Goal: Information Seeking & Learning: Learn about a topic

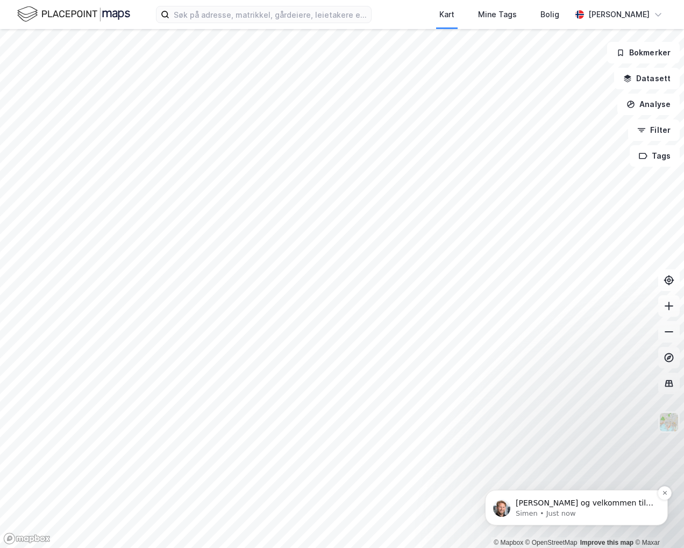
click at [590, 510] on p "Simen • Just now" at bounding box center [584, 513] width 139 height 10
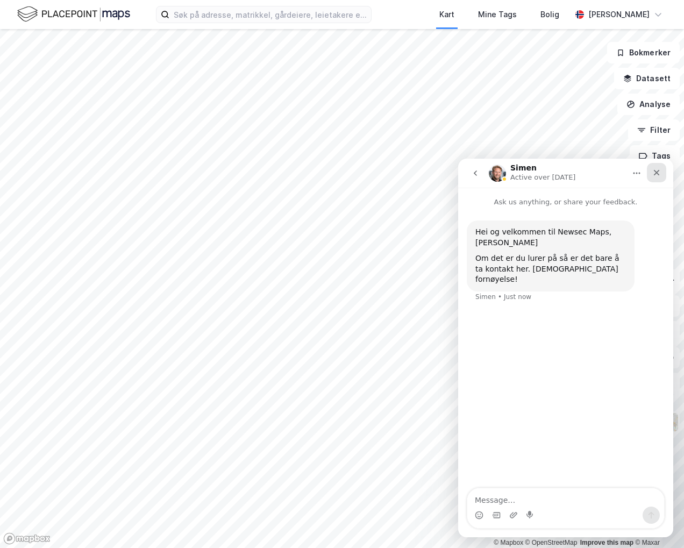
click at [654, 175] on icon "Close" at bounding box center [656, 172] width 9 height 9
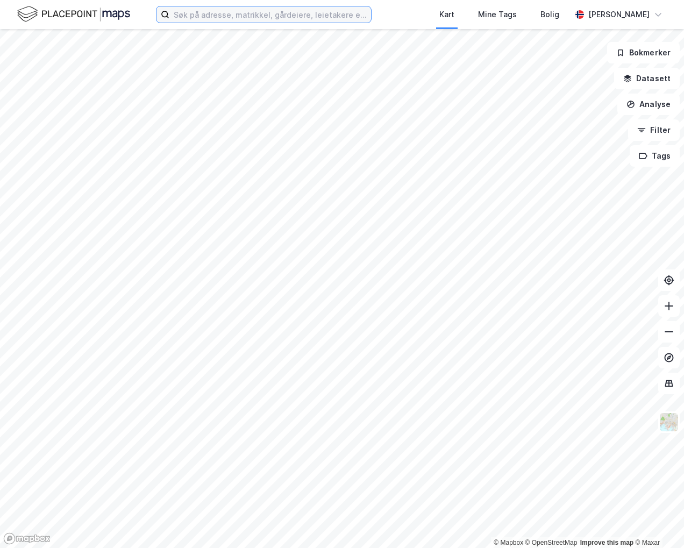
click at [227, 19] on input at bounding box center [270, 14] width 202 height 16
click at [234, 16] on input at bounding box center [270, 14] width 202 height 16
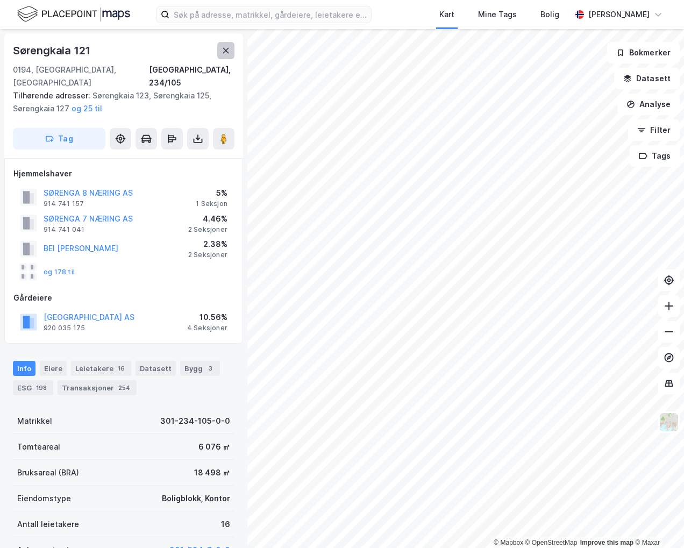
click at [222, 47] on icon at bounding box center [225, 50] width 9 height 9
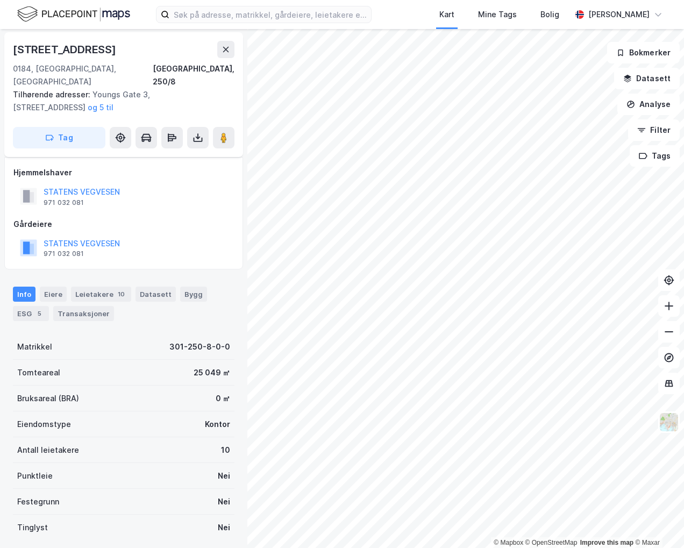
scroll to position [170, 0]
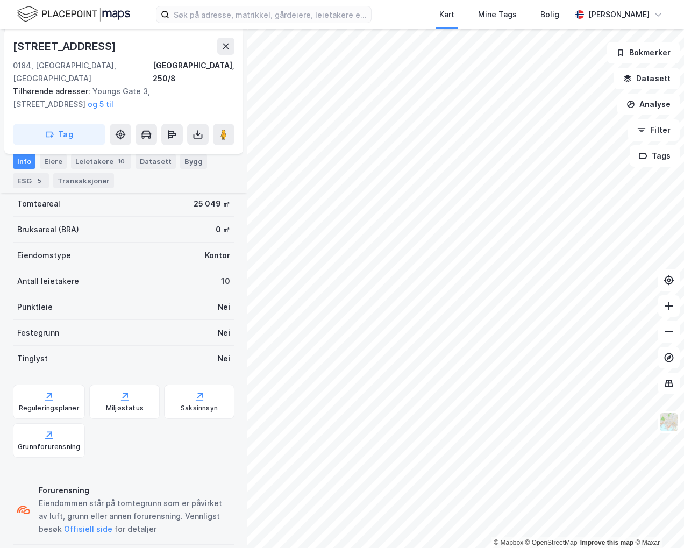
click at [217, 44] on div "[STREET_ADDRESS]" at bounding box center [123, 46] width 221 height 17
click at [435, 12] on div "Kart Mine Tags [PERSON_NAME]" at bounding box center [342, 14] width 684 height 29
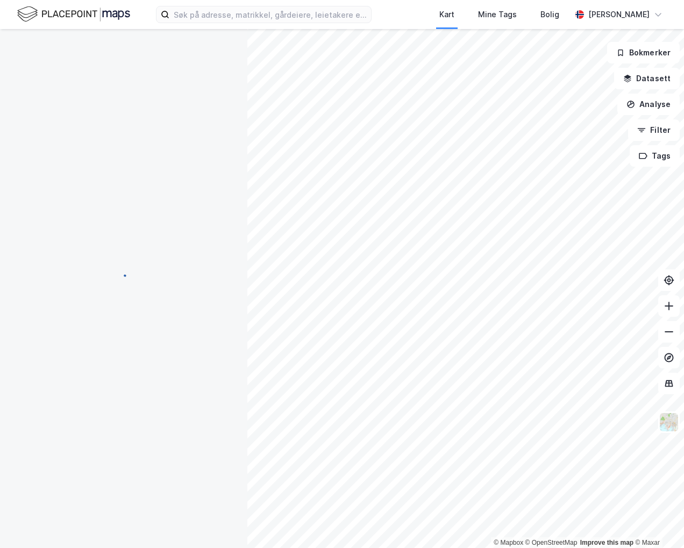
scroll to position [170, 0]
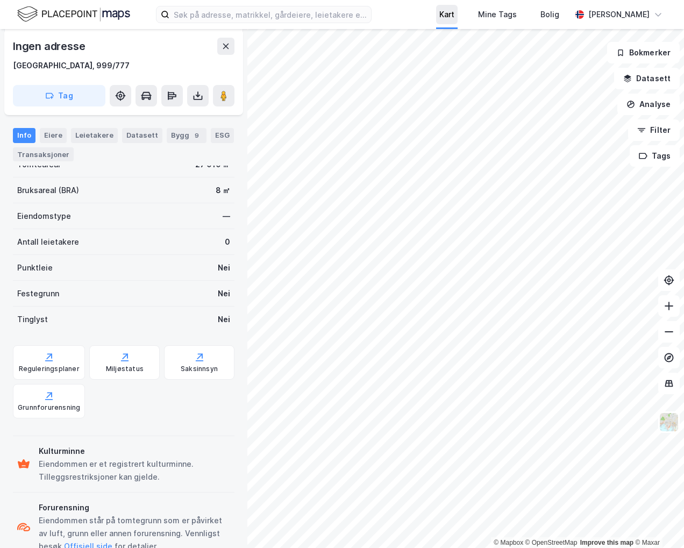
scroll to position [49, 0]
